Goal: Transaction & Acquisition: Purchase product/service

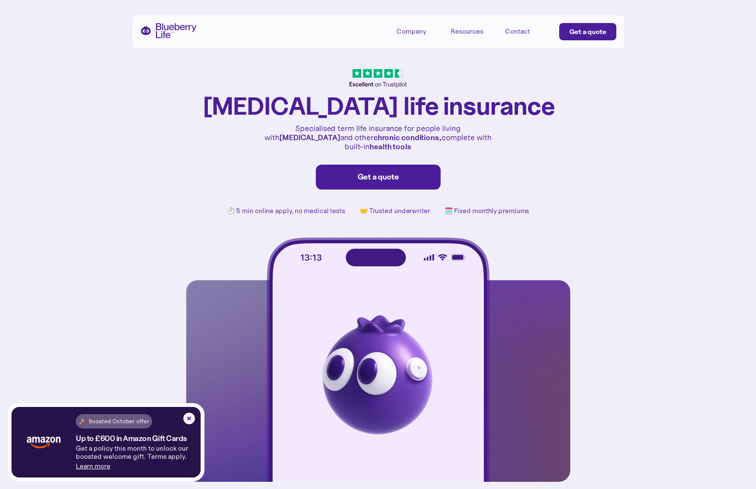
click at [363, 172] on div "Get a quote" at bounding box center [378, 177] width 105 height 10
